Goal: Information Seeking & Learning: Learn about a topic

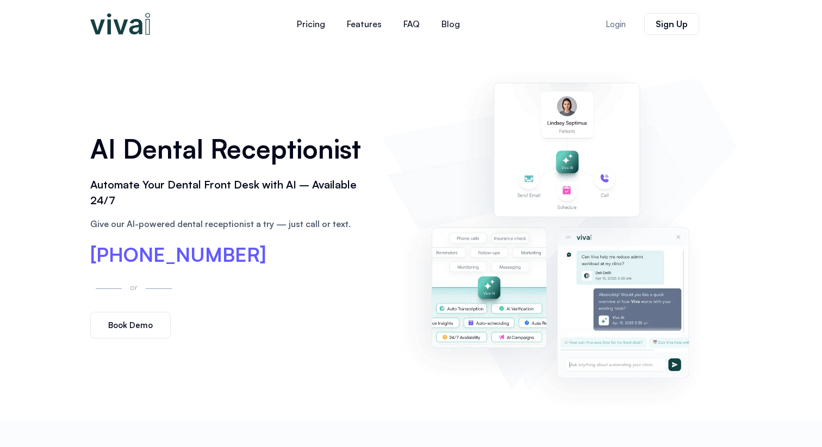
click at [142, 23] on img at bounding box center [120, 24] width 60 height 22
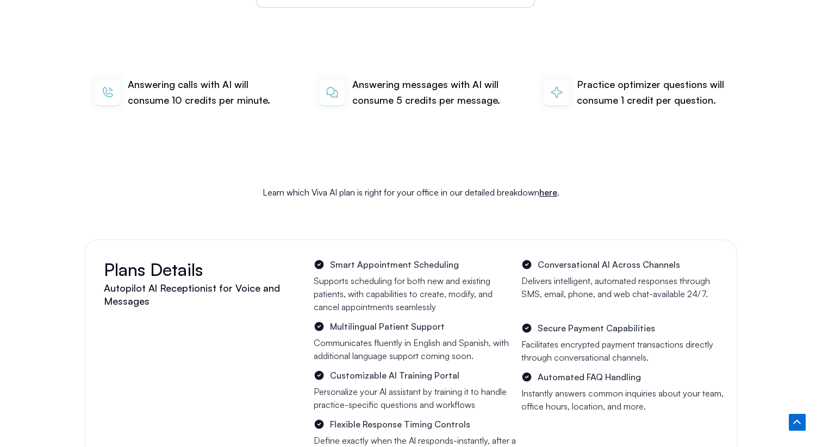
scroll to position [3758, 0]
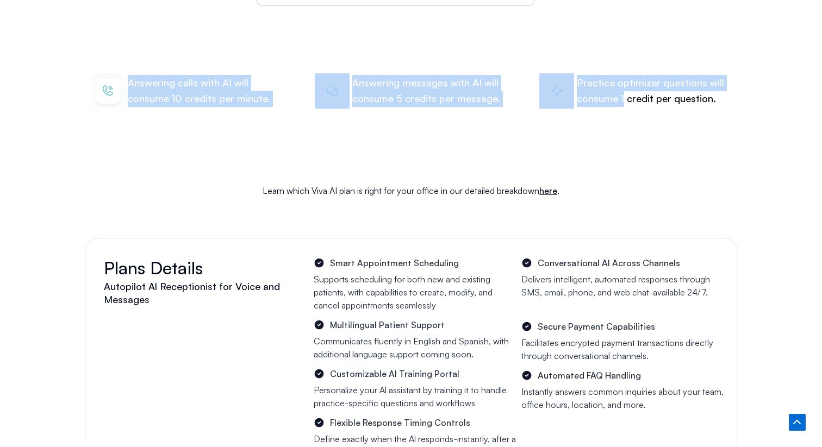
drag, startPoint x: 142, startPoint y: 55, endPoint x: 623, endPoint y: 90, distance: 482.9
click at [623, 90] on div "Answering calls with AI will consume 10 credits per minute. Answering messages …" at bounding box center [411, 91] width 652 height 105
click at [623, 90] on p "Practice optimizer questions will consume 1 credit per question." at bounding box center [654, 91] width 155 height 32
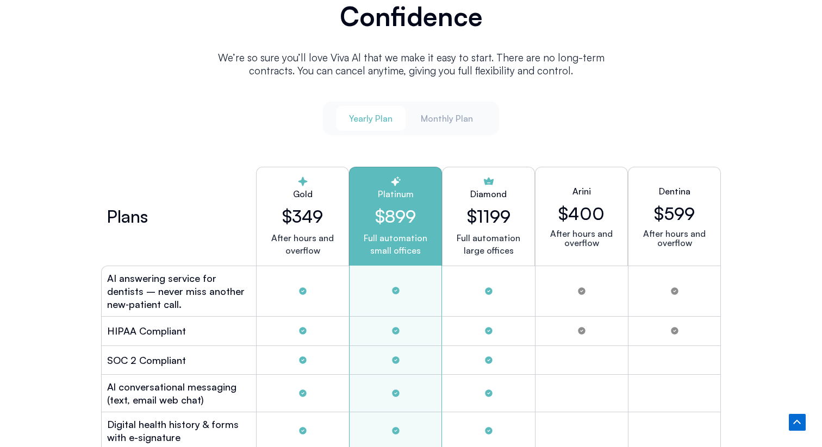
scroll to position [2854, 0]
click at [575, 189] on h2 "Arini" at bounding box center [581, 190] width 18 height 13
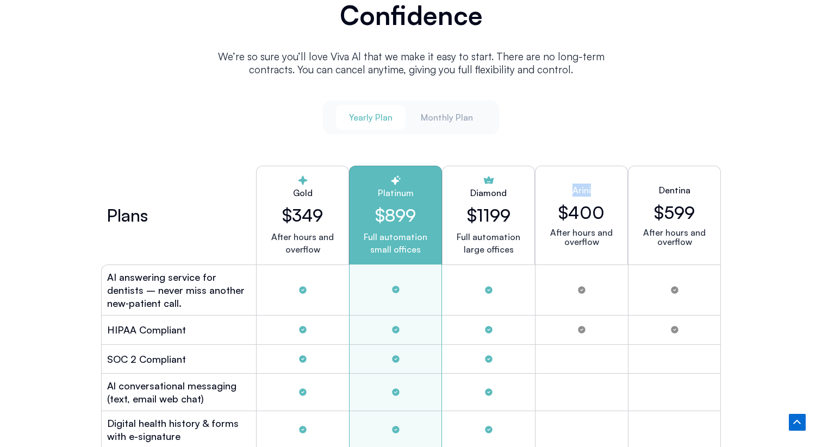
click at [575, 189] on h2 "Arini" at bounding box center [581, 190] width 18 height 13
copy h2 "Arini"
